Goal: Find specific fact: Find specific fact

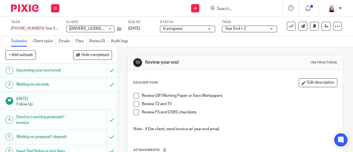
click at [230, 12] on div at bounding box center [243, 8] width 77 height 16
click at [235, 7] on input "Search" at bounding box center [241, 9] width 50 height 5
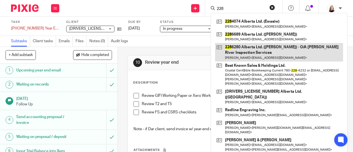
type input "228"
click at [249, 53] on link at bounding box center [279, 52] width 128 height 18
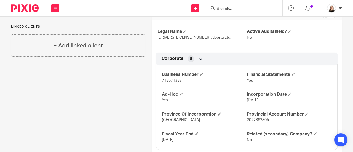
scroll to position [138, 0]
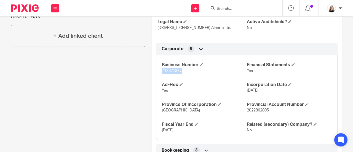
drag, startPoint x: 159, startPoint y: 69, endPoint x: 181, endPoint y: 70, distance: 21.8
click at [181, 70] on div "Business Number 713671337 Financial Statements Yes Ad-Hoc Yes Incorporation Dat…" at bounding box center [246, 95] width 181 height 89
copy span "713671337"
